Goal: Information Seeking & Learning: Learn about a topic

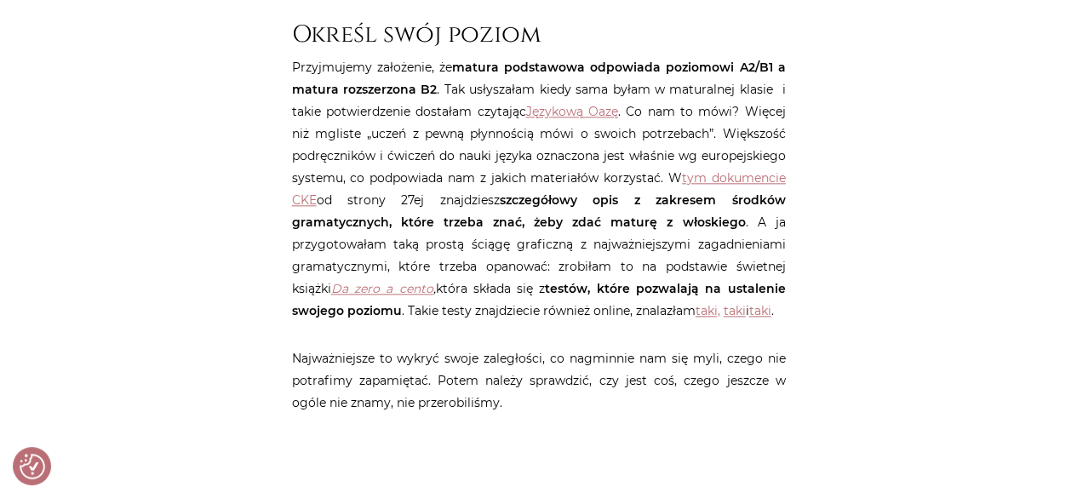
scroll to position [904, 0]
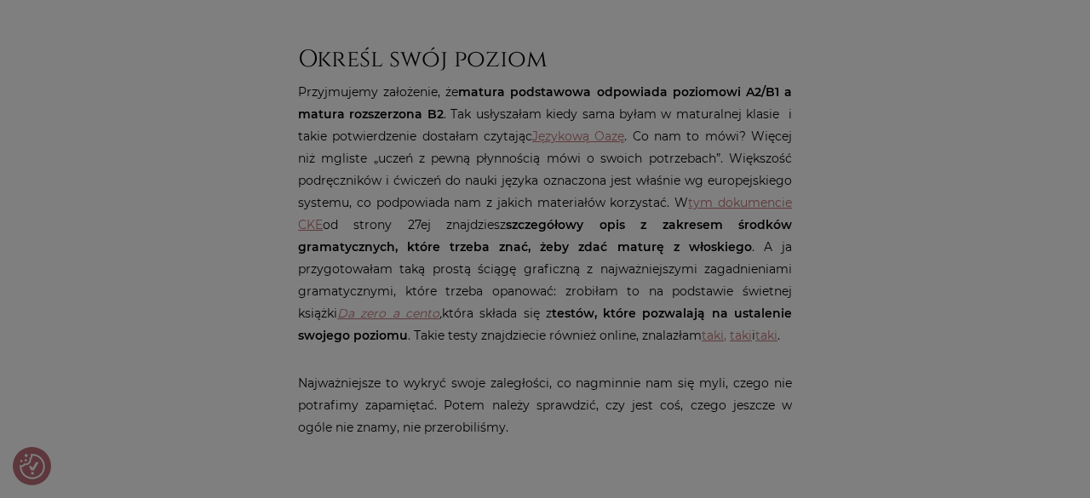
drag, startPoint x: 1080, startPoint y: 33, endPoint x: 1087, endPoint y: 134, distance: 100.7
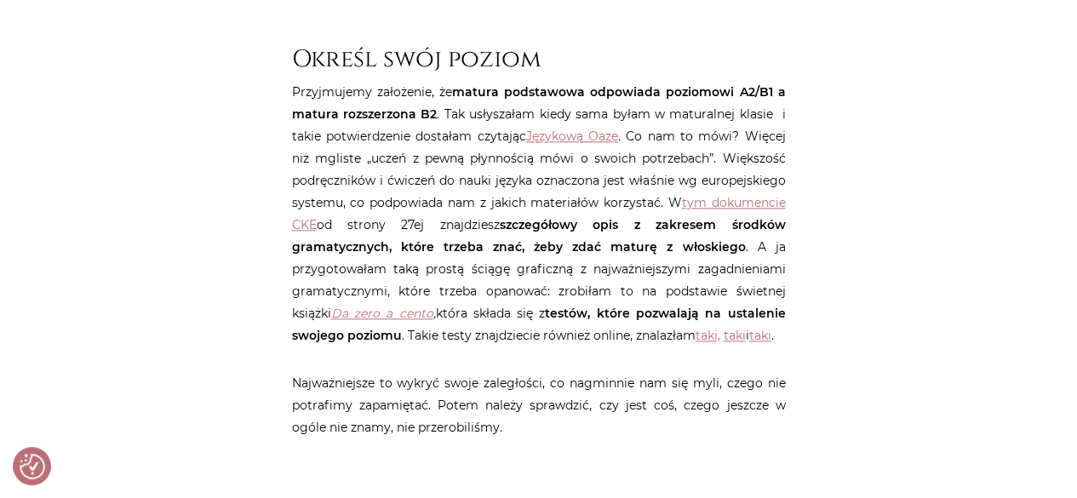
scroll to position [921, 0]
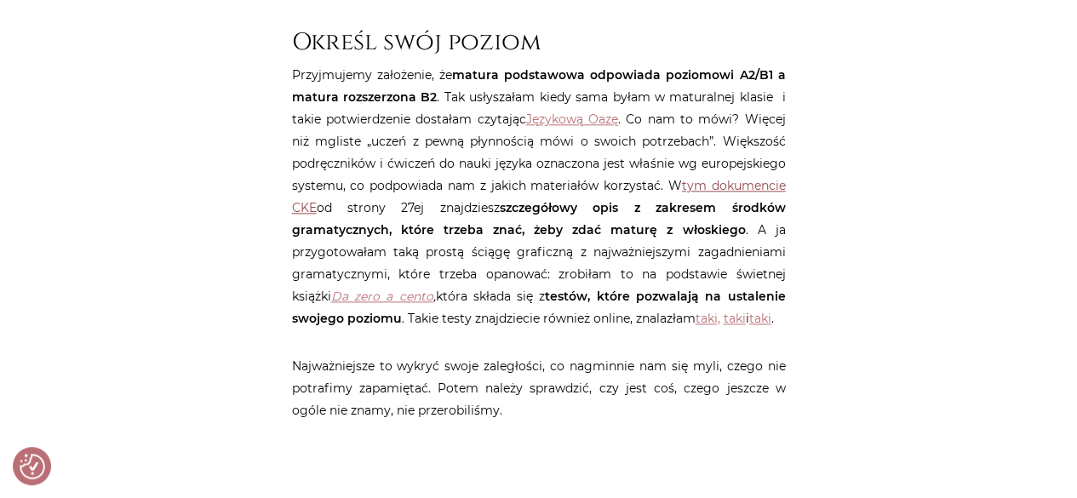
click at [754, 182] on link "tym dokumencie CKE" at bounding box center [539, 196] width 494 height 37
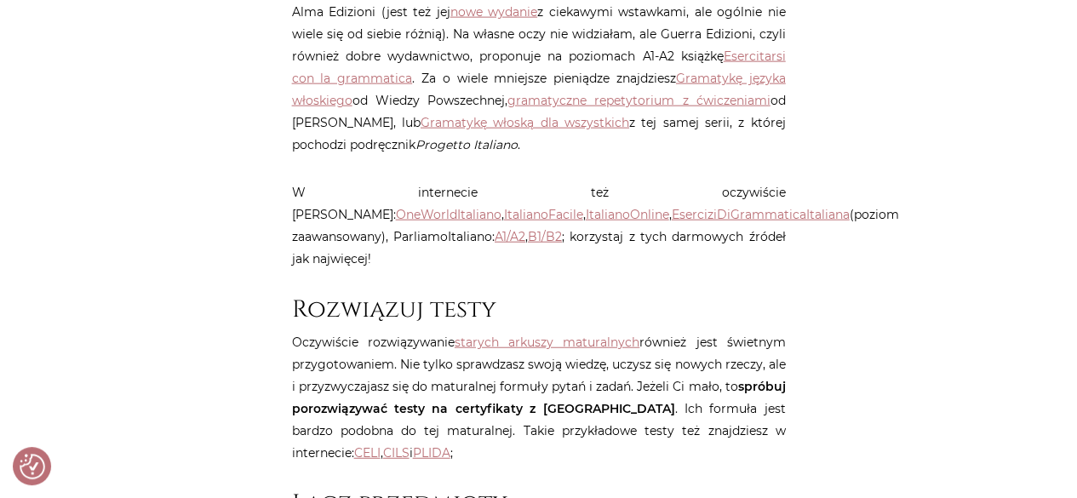
scroll to position [1911, 0]
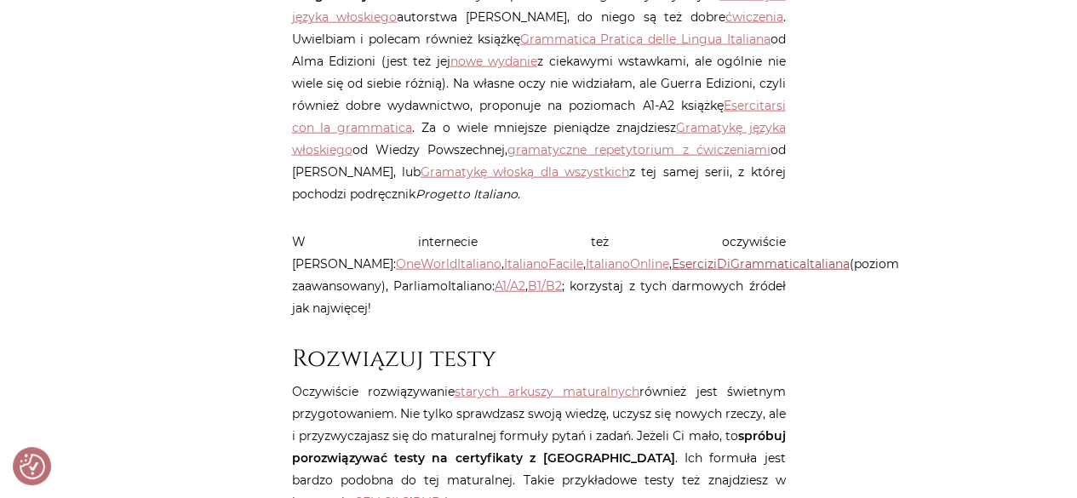
click at [672, 260] on link "EserciziDiGrammaticaItaliana" at bounding box center [761, 263] width 178 height 15
